Goal: Obtain resource: Download file/media

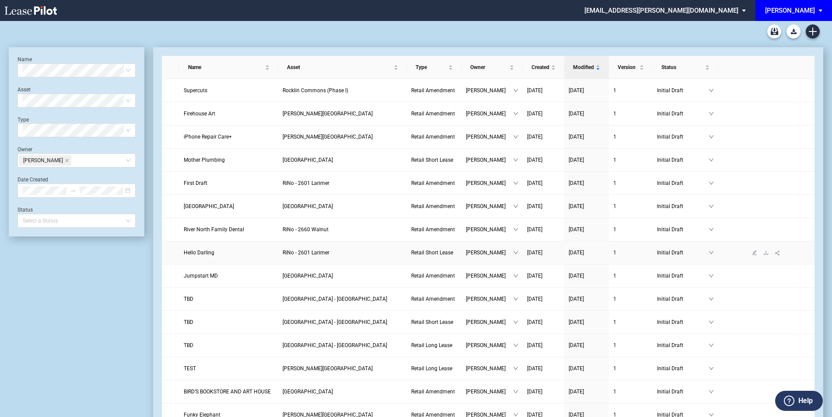
click at [199, 254] on span "Hello Darling" at bounding box center [199, 253] width 31 height 6
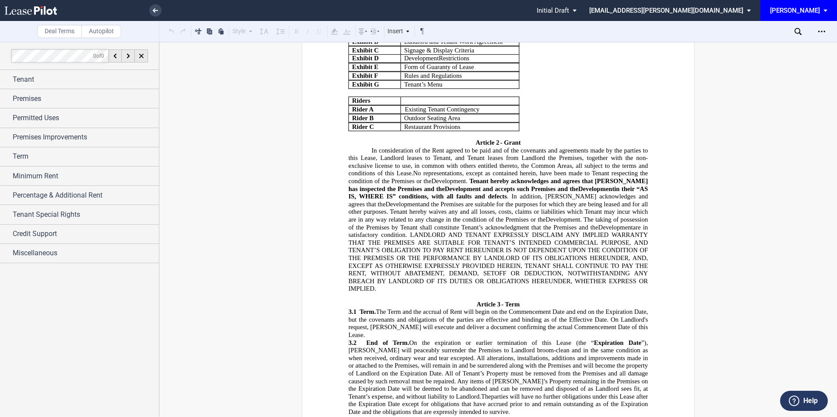
scroll to position [1050, 0]
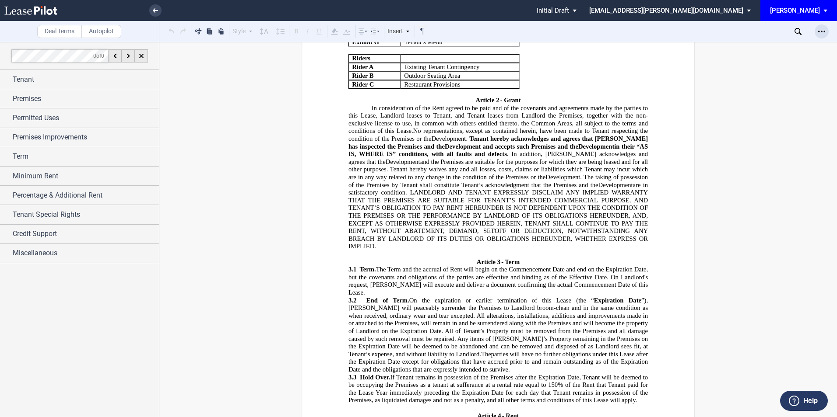
click at [824, 34] on icon "Open Lease options menu" at bounding box center [821, 31] width 7 height 7
click at [739, 48] on div "Download" at bounding box center [770, 46] width 107 height 7
click at [35, 159] on div "Term" at bounding box center [86, 156] width 146 height 11
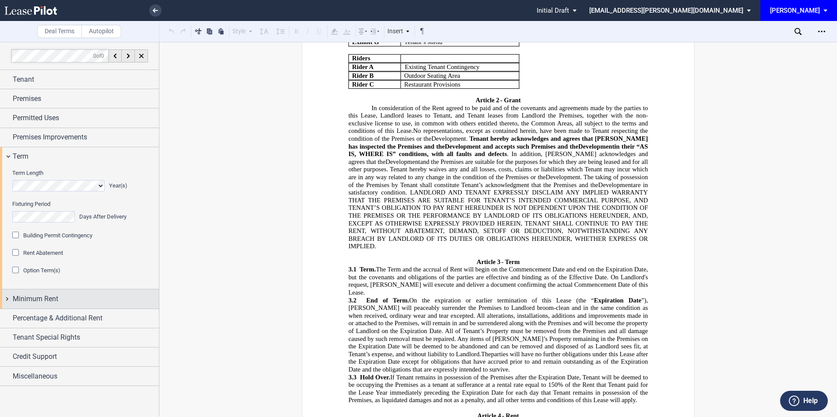
click at [42, 302] on span "Minimum Rent" at bounding box center [36, 299] width 46 height 11
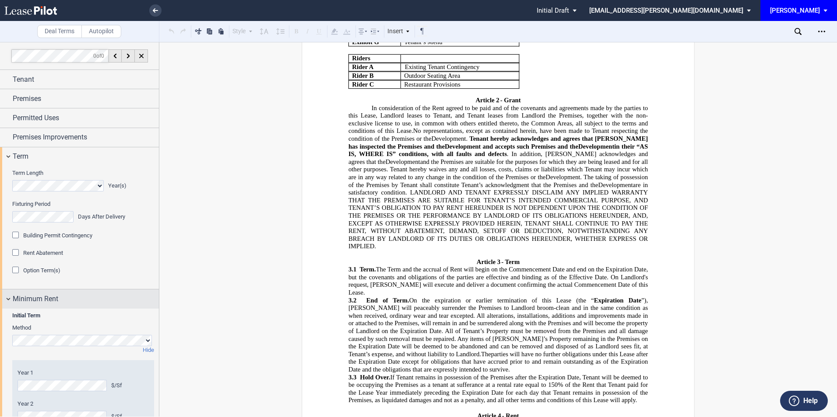
scroll to position [106, 0]
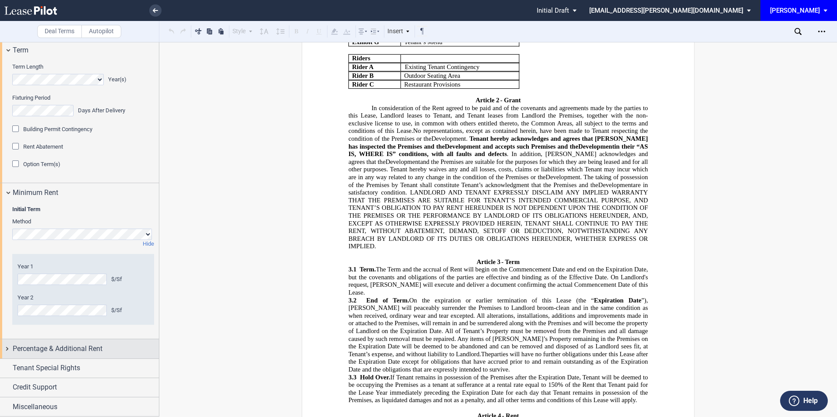
click at [42, 349] on span "Percentage & Additional Rent" at bounding box center [58, 349] width 90 height 11
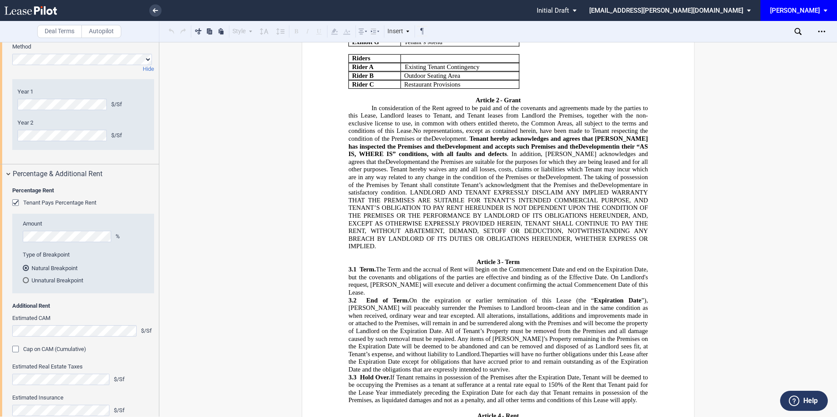
scroll to position [340, 0]
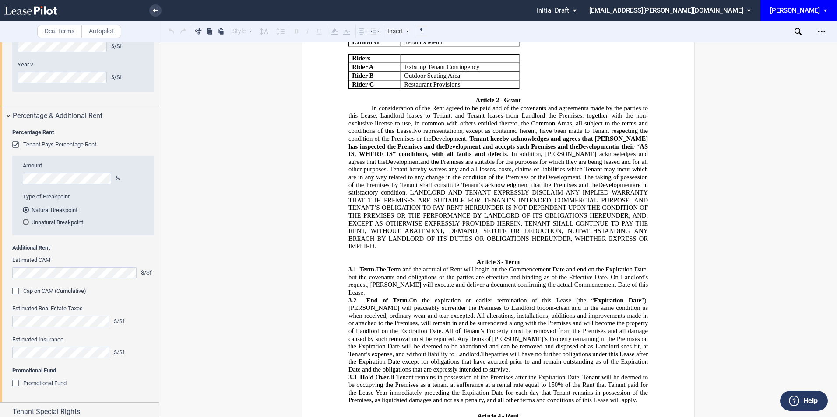
click at [17, 382] on div "Promotional Fund" at bounding box center [16, 384] width 9 height 9
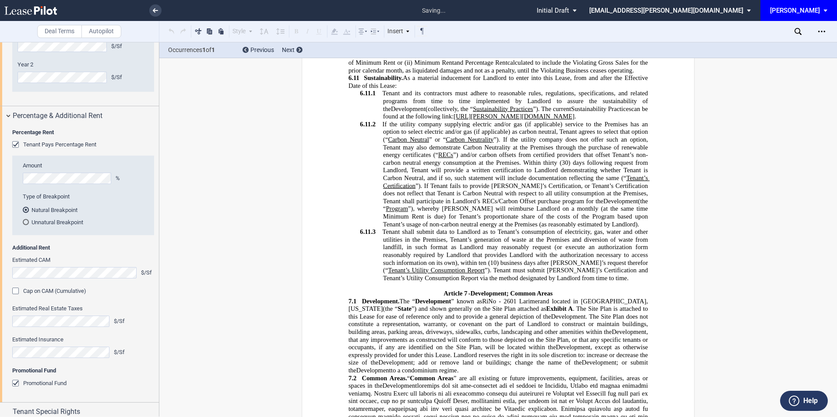
scroll to position [3244, 0]
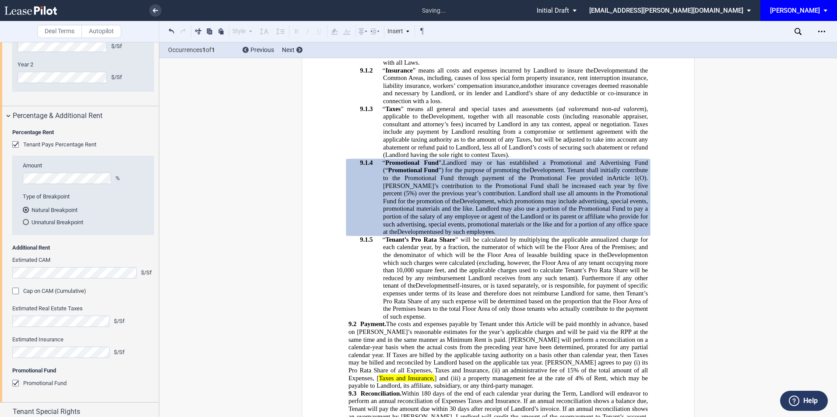
click at [377, 212] on div "!!SET_LEVEL_3!! !!ARTICLE_LEVEL_4!! 9.1.4 “ Promotional Fund ” . Landlord may o…" at bounding box center [497, 197] width 299 height 77
drag, startPoint x: 379, startPoint y: 168, endPoint x: 512, endPoint y: 239, distance: 150.4
click at [512, 236] on p "9.1.4 “ Promotional Fund ” . Landlord may or has established a Promotional and …" at bounding box center [515, 197] width 265 height 77
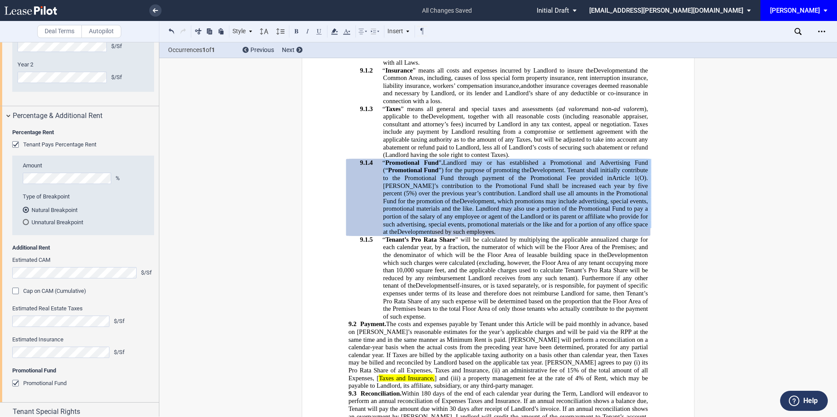
drag, startPoint x: 512, startPoint y: 239, endPoint x: 461, endPoint y: 217, distance: 55.3
copy p "“ Promotional Fund ” . Landlord may or has established a Promotional and Advert…"
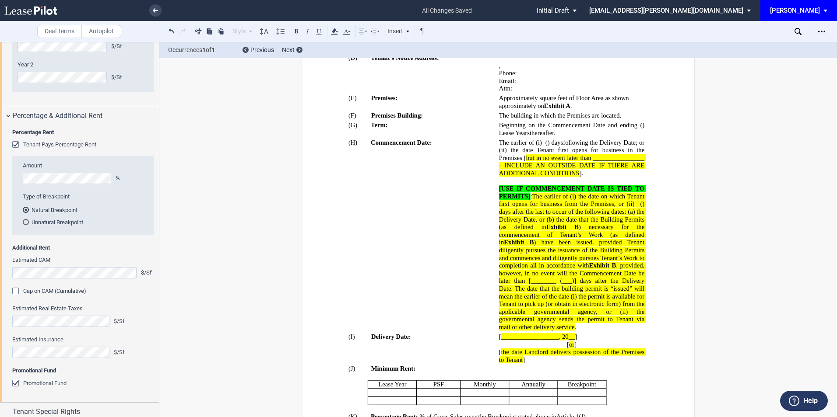
scroll to position [350, 0]
